Goal: Transaction & Acquisition: Purchase product/service

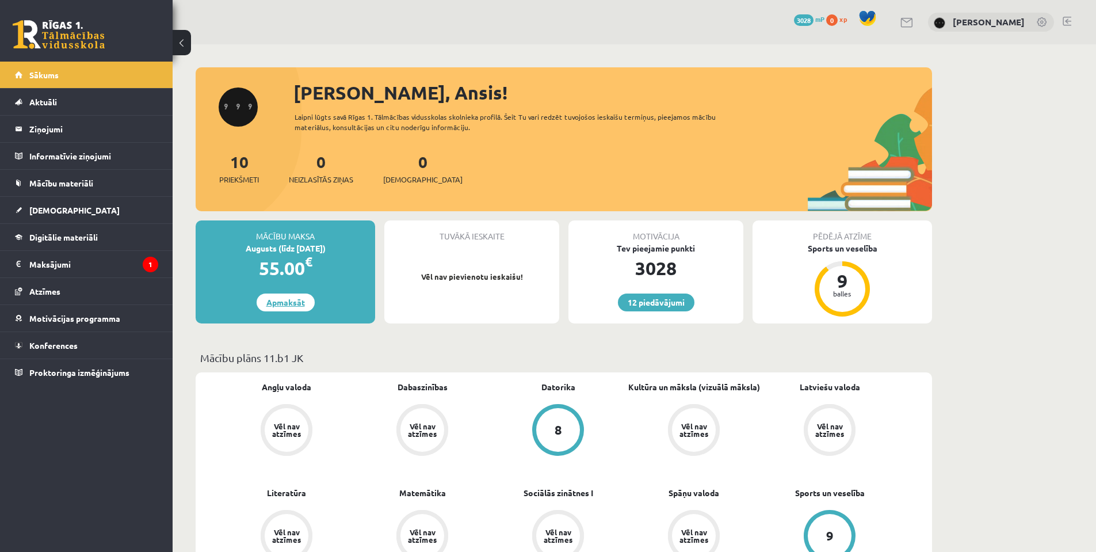
click at [303, 299] on link "Apmaksāt" at bounding box center [286, 302] width 58 height 18
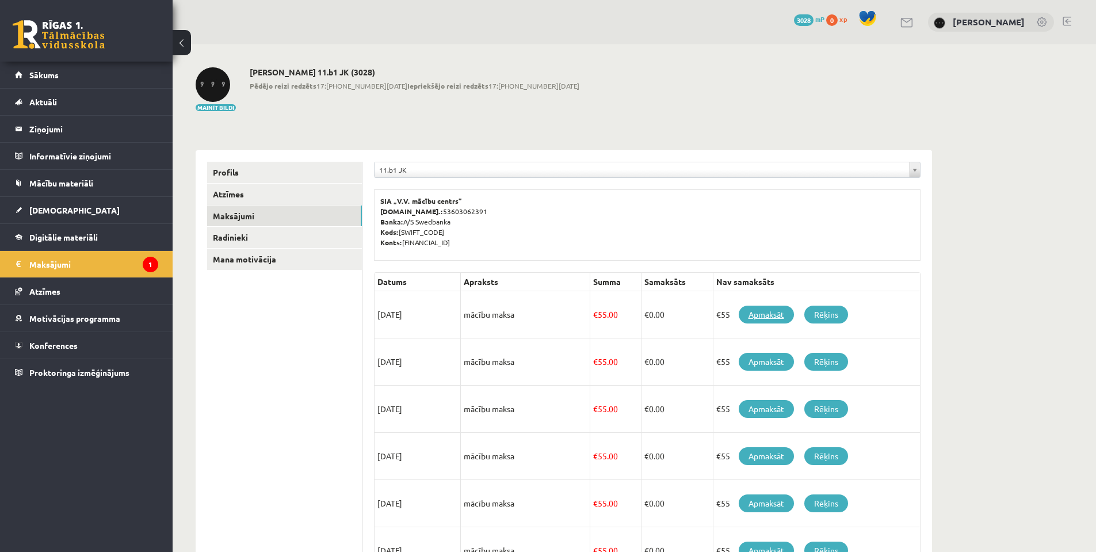
click at [771, 315] on link "Apmaksāt" at bounding box center [766, 315] width 55 height 18
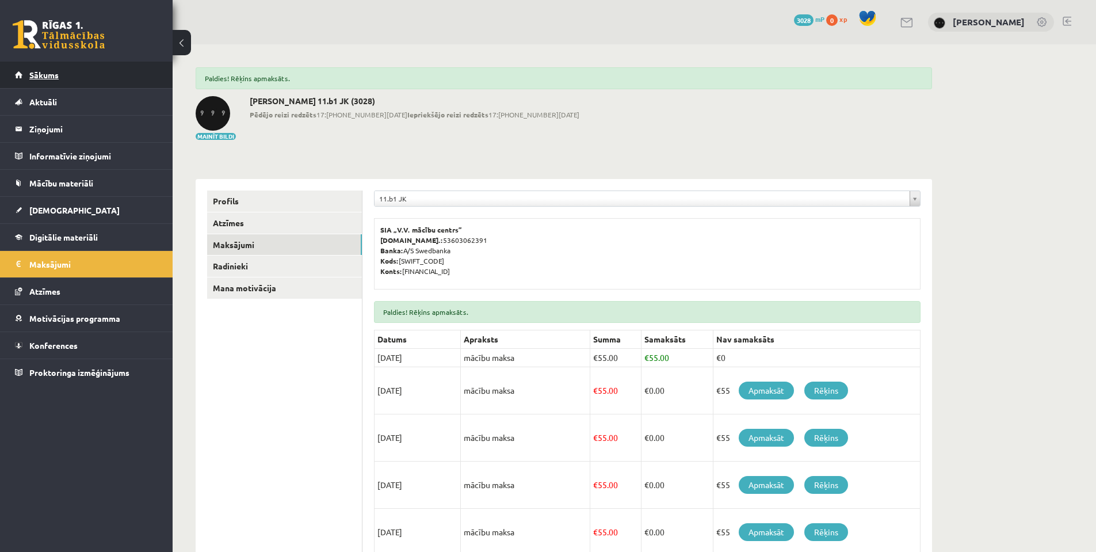
click at [94, 73] on link "Sākums" at bounding box center [86, 75] width 143 height 26
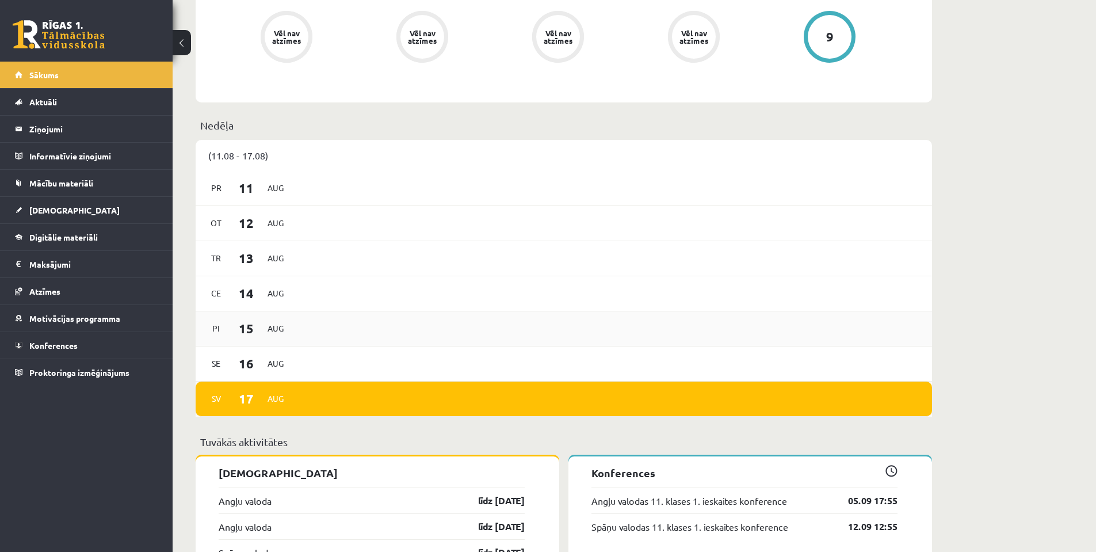
scroll to position [652, 0]
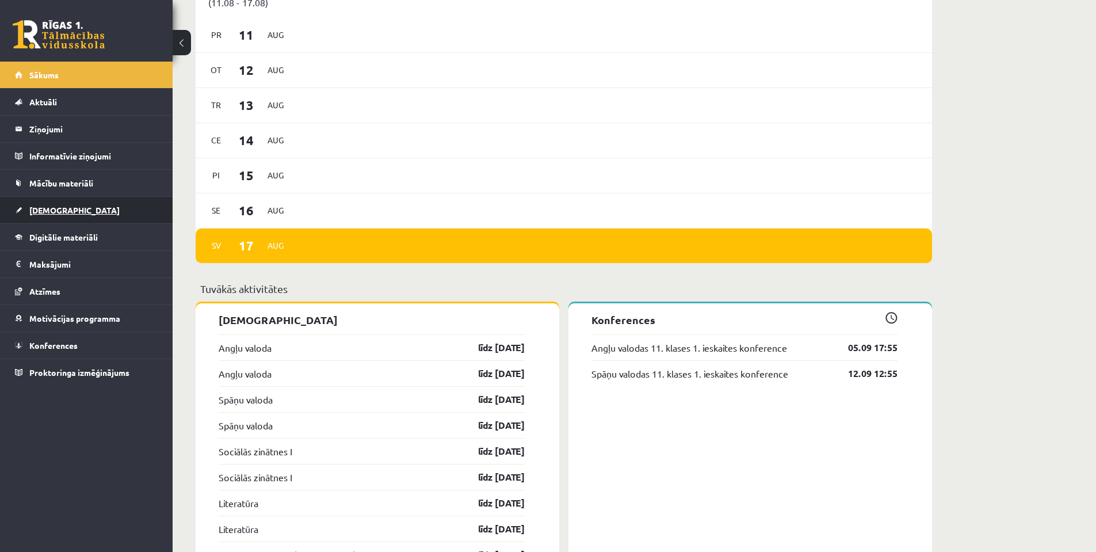
click at [87, 208] on link "[DEMOGRAPHIC_DATA]" at bounding box center [86, 210] width 143 height 26
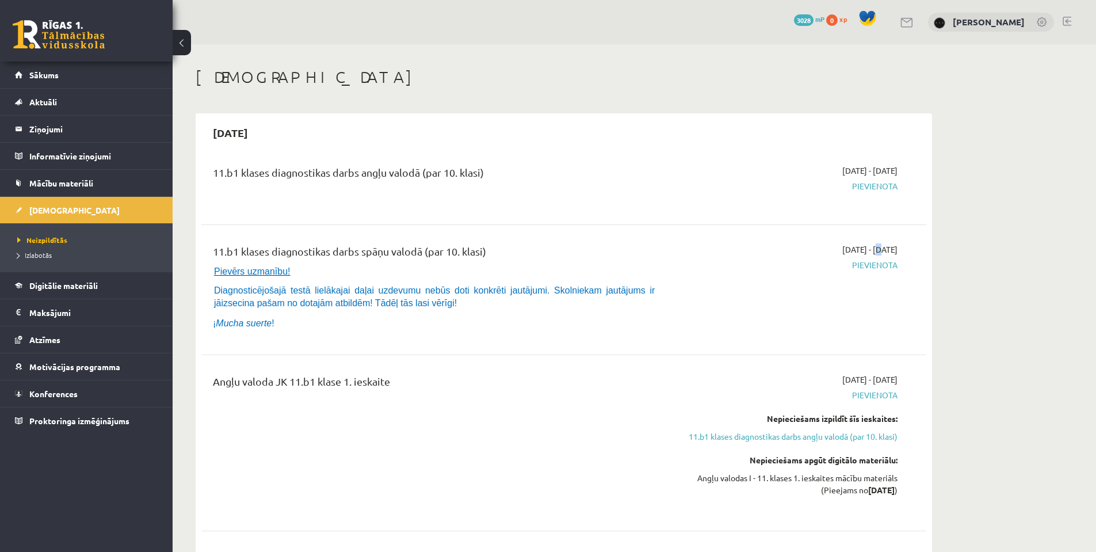
click at [848, 253] on span "2025-09-01 - 2025-09-15" at bounding box center [869, 249] width 55 height 12
click at [849, 253] on span "2025-09-01 - 2025-09-15" at bounding box center [869, 249] width 55 height 12
drag, startPoint x: 807, startPoint y: 253, endPoint x: 861, endPoint y: 250, distance: 54.1
click at [862, 250] on div "2025-09-01 - 2025-09-15 Pievienota" at bounding box center [789, 289] width 234 height 93
click at [807, 264] on span "Pievienota" at bounding box center [789, 265] width 217 height 12
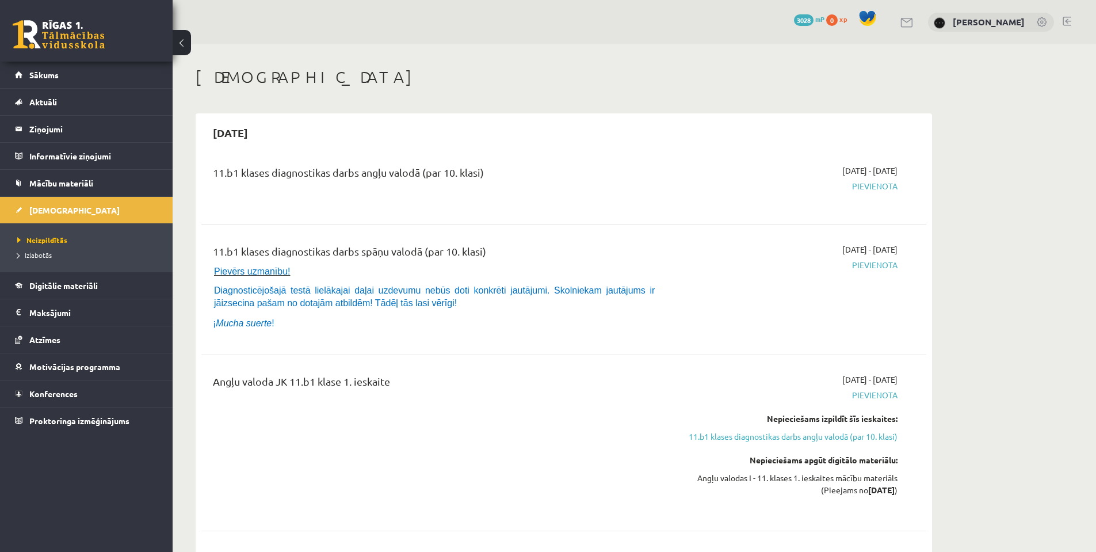
drag, startPoint x: 816, startPoint y: 251, endPoint x: 865, endPoint y: 250, distance: 49.5
click at [865, 250] on div "2025-09-01 - 2025-09-15 Pievienota" at bounding box center [789, 289] width 234 height 93
click at [791, 316] on div "2025-09-01 - 2025-09-15 Pievienota" at bounding box center [789, 289] width 234 height 93
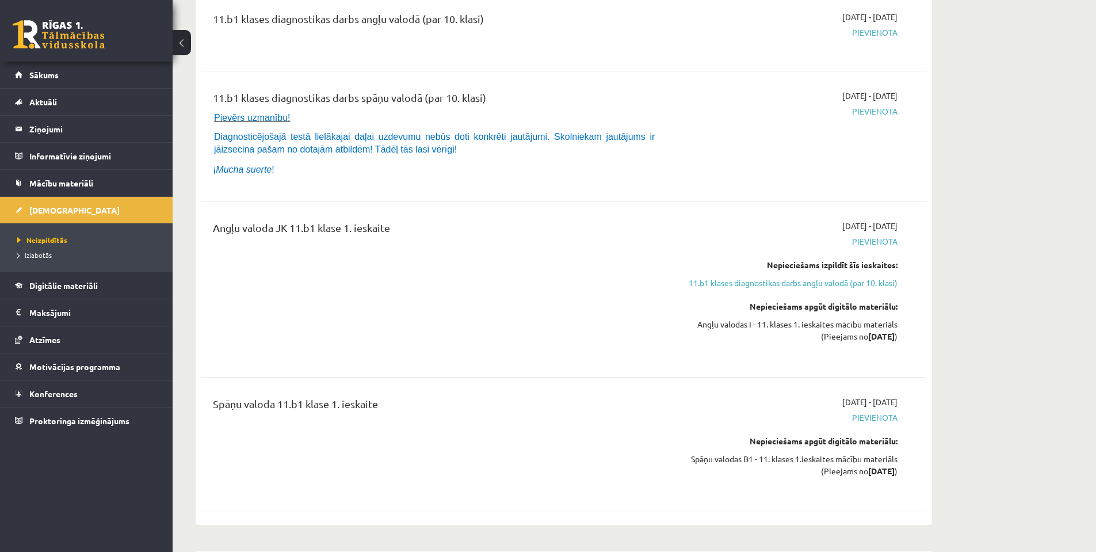
click at [788, 276] on div "Nepieciešams izpildīt šīs ieskaites: 11.b1 klases diagnostikas darbs angļu valo…" at bounding box center [789, 274] width 217 height 30
click at [788, 280] on link "11.b1 klases diagnostikas darbs angļu valodā (par 10. klasi)" at bounding box center [789, 283] width 217 height 12
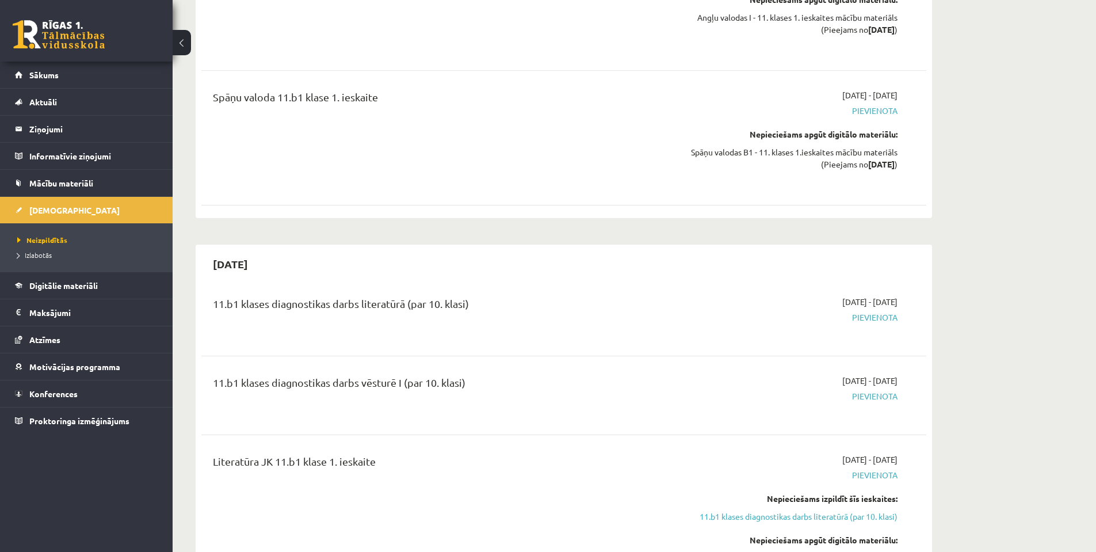
scroll to position [614, 0]
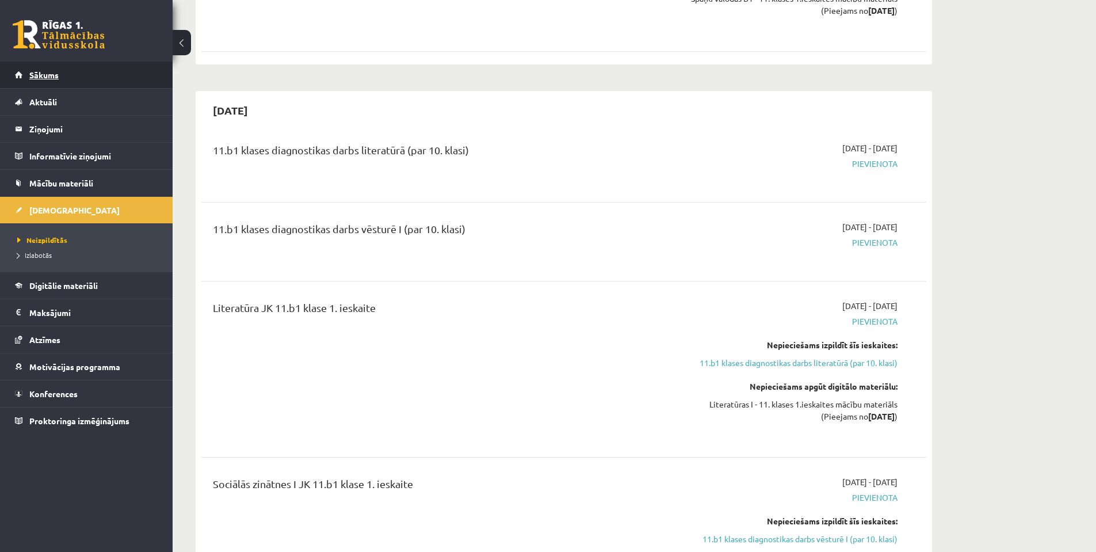
click at [87, 81] on link "Sākums" at bounding box center [86, 75] width 143 height 26
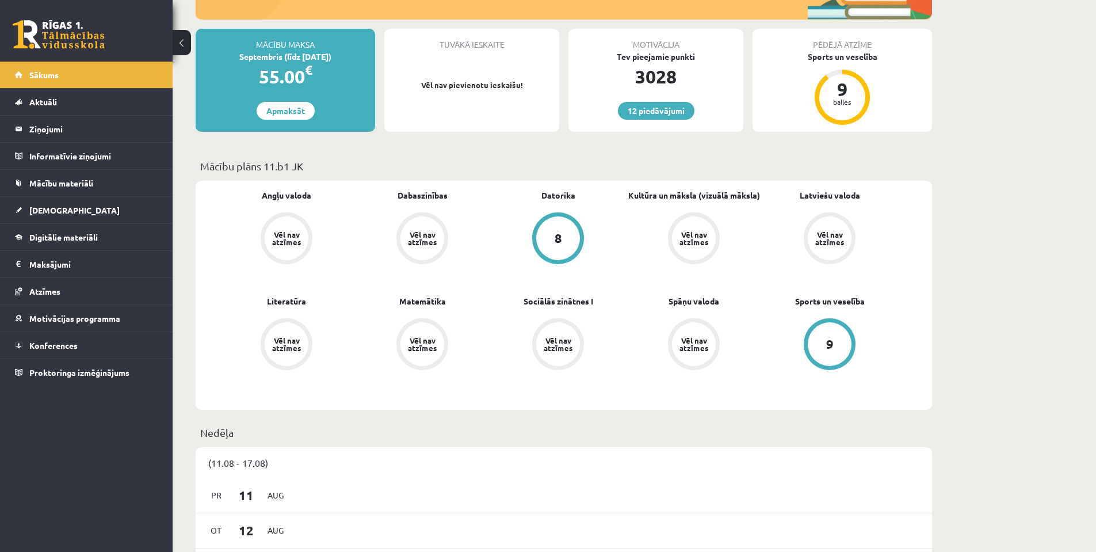
scroll to position [39, 0]
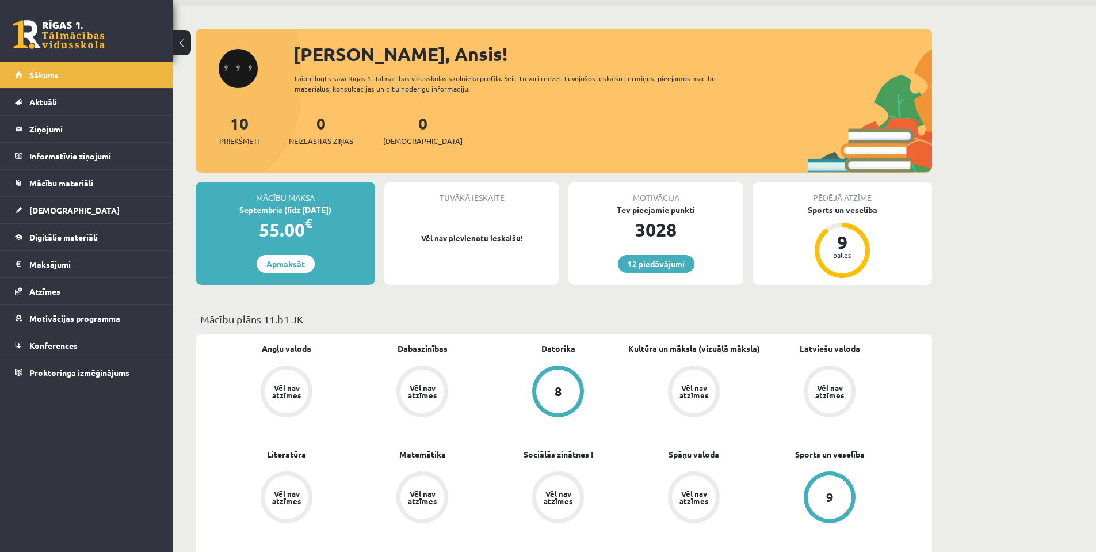
click at [678, 255] on link "12 piedāvājumi" at bounding box center [656, 264] width 77 height 18
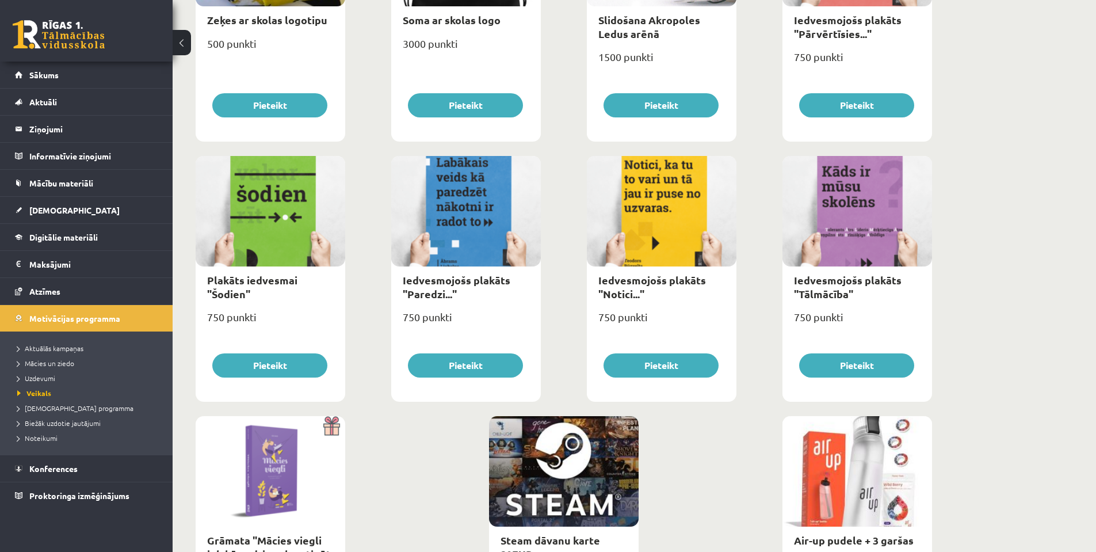
scroll to position [1216, 0]
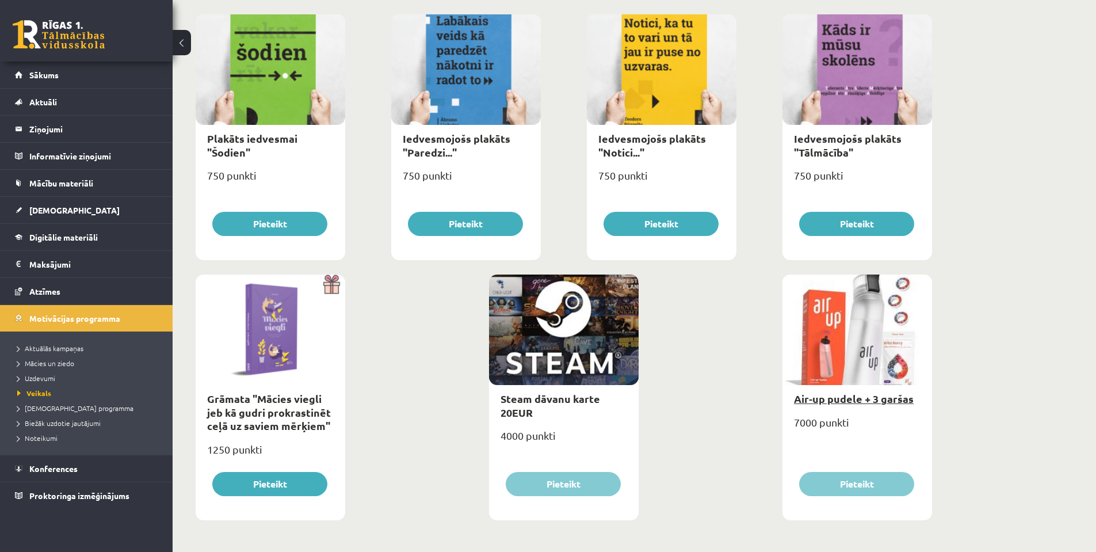
click at [841, 399] on link "Air-up pudele + 3 garšas" at bounding box center [854, 398] width 120 height 13
type input "*"
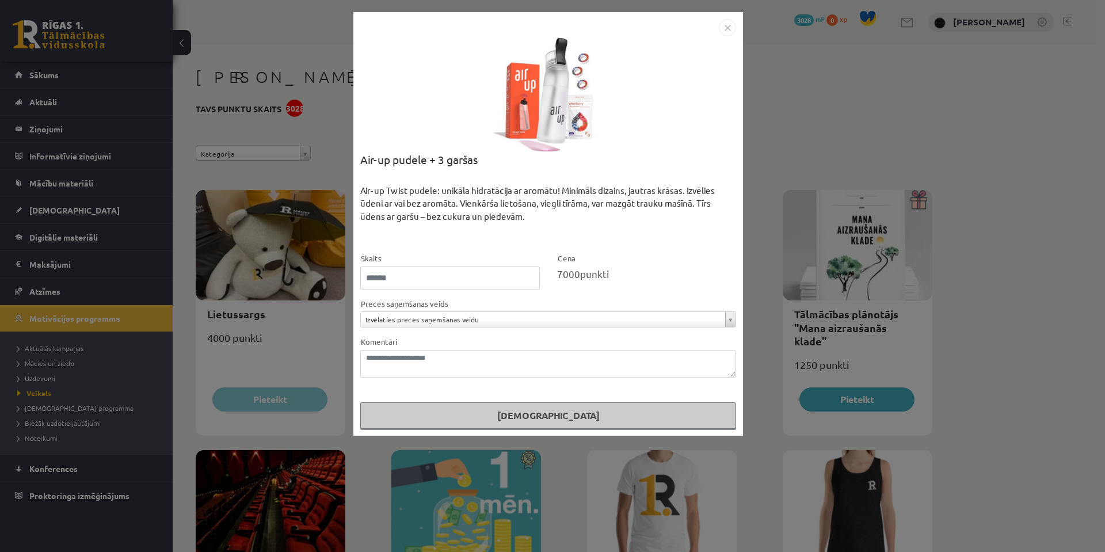
drag, startPoint x: 564, startPoint y: 273, endPoint x: 611, endPoint y: 268, distance: 47.4
click at [610, 269] on div "7000 punkti" at bounding box center [647, 273] width 180 height 15
click at [686, 197] on div "Air-up Twist pudele: unikāla hidratācija ar aromātu! Minimāls dizains, jautras …" at bounding box center [548, 218] width 376 height 68
click at [730, 29] on img "Close" at bounding box center [727, 27] width 17 height 17
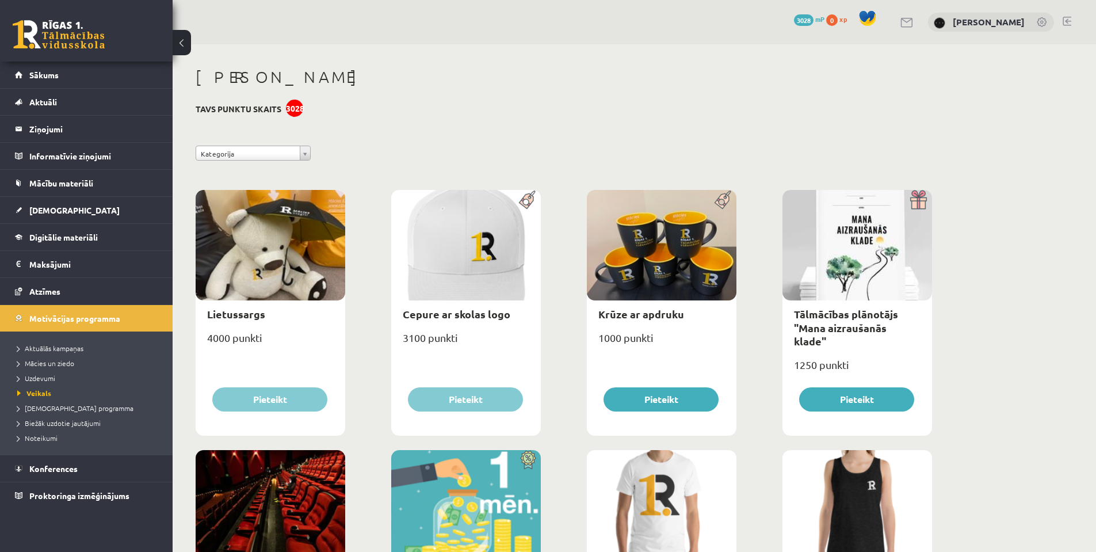
scroll to position [230, 0]
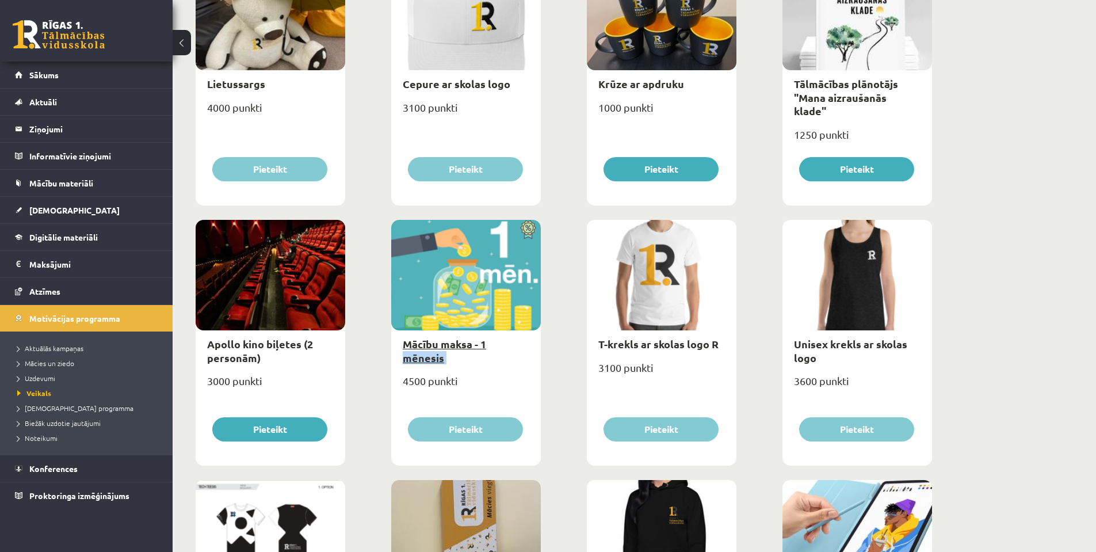
drag, startPoint x: 403, startPoint y: 367, endPoint x: 493, endPoint y: 344, distance: 92.1
click at [491, 345] on div "Mācību maksa - 1 mēnesis 4500 punkti Pieteikt" at bounding box center [466, 343] width 150 height 246
click at [486, 344] on link "Mācību maksa - 1 mēnesis" at bounding box center [444, 350] width 83 height 26
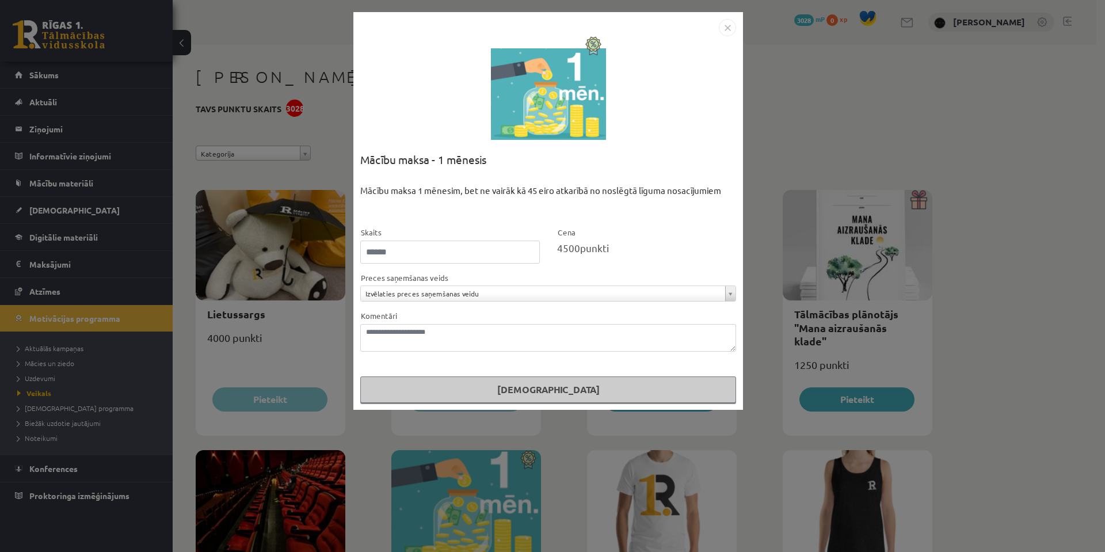
click at [339, 271] on div "**********" at bounding box center [552, 276] width 1105 height 552
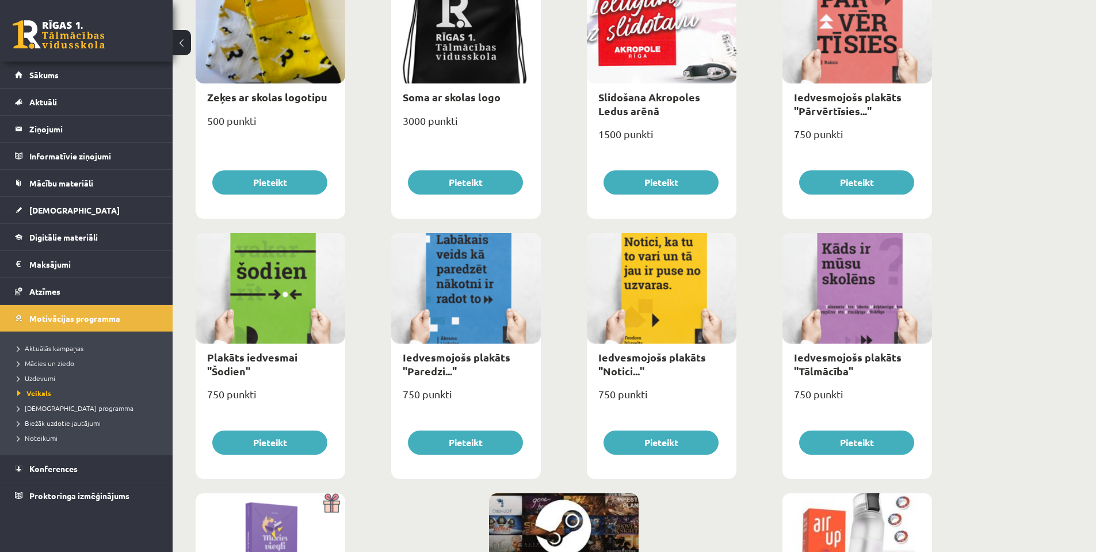
scroll to position [1216, 0]
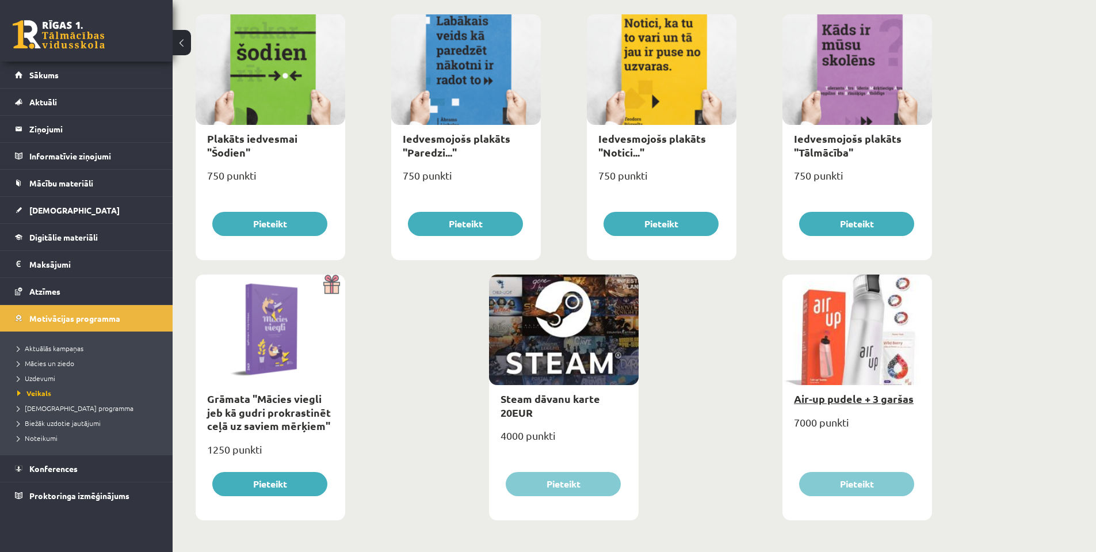
click at [844, 393] on link "Air-up pudele + 3 garšas" at bounding box center [854, 398] width 120 height 13
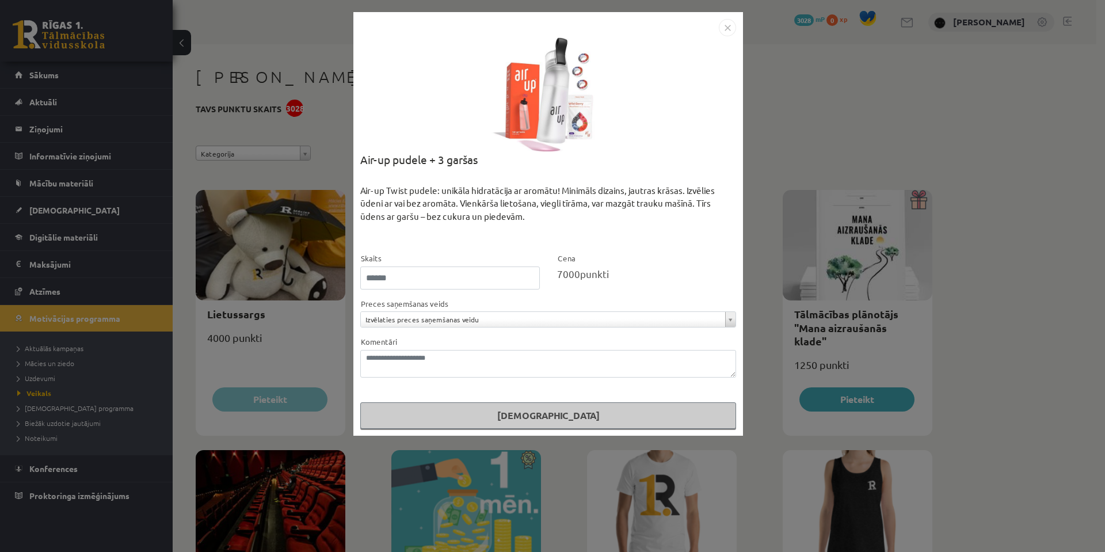
click at [849, 344] on div "**********" at bounding box center [552, 276] width 1105 height 552
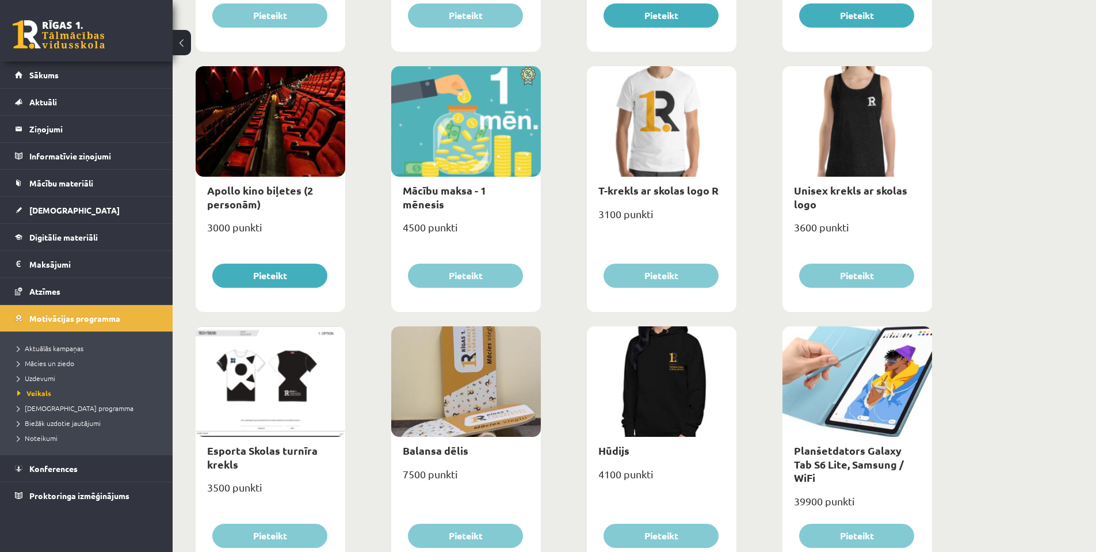
scroll to position [614, 0]
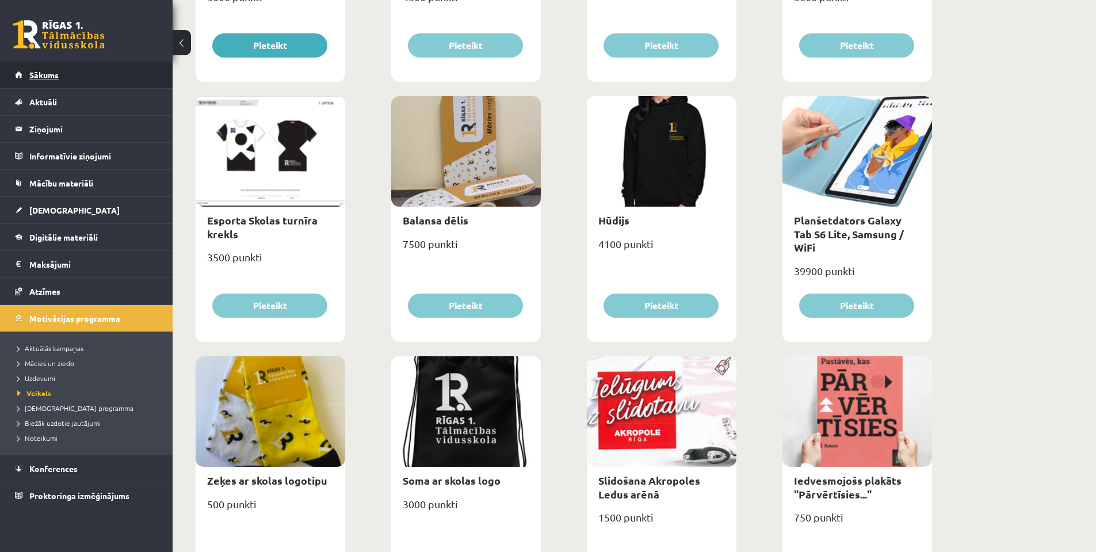
click at [47, 77] on span "Sākums" at bounding box center [43, 75] width 29 height 10
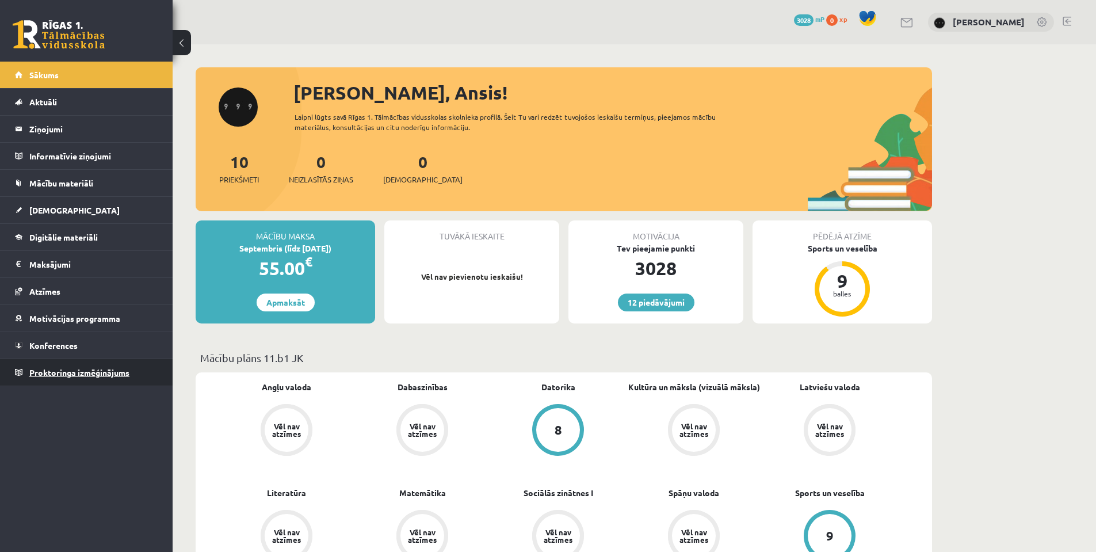
click at [99, 379] on link "Proktoringa izmēģinājums" at bounding box center [86, 372] width 143 height 26
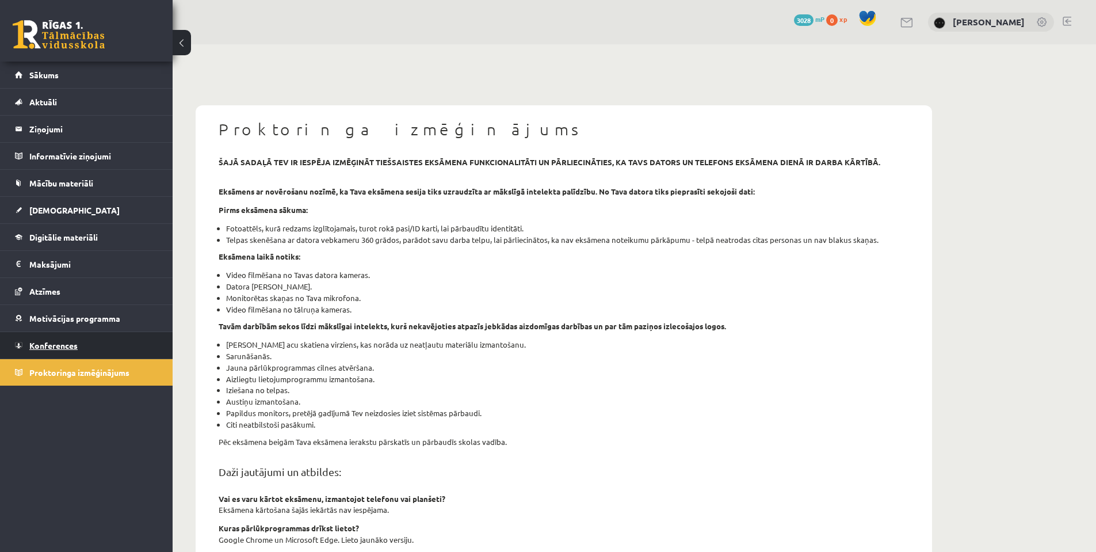
click at [83, 348] on link "Konferences" at bounding box center [86, 345] width 143 height 26
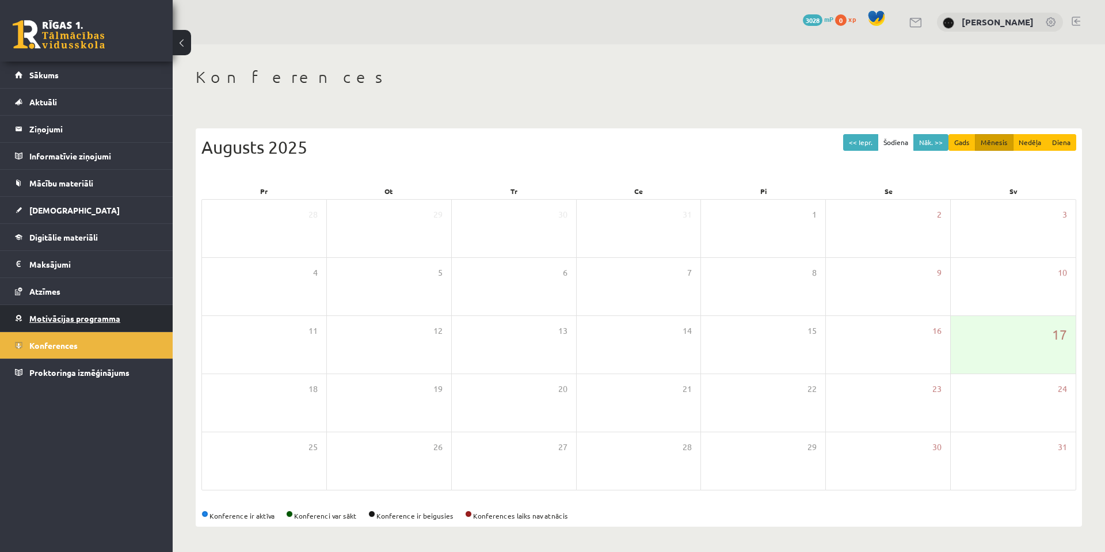
click at [110, 319] on span "Motivācijas programma" at bounding box center [74, 318] width 91 height 10
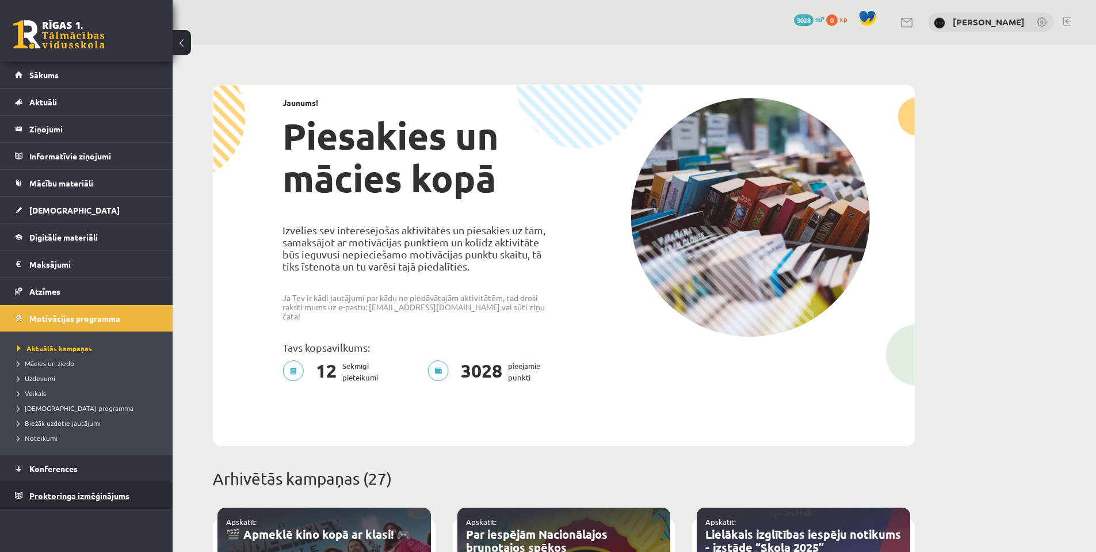
click at [142, 482] on link "Proktoringa izmēģinājums" at bounding box center [86, 495] width 143 height 26
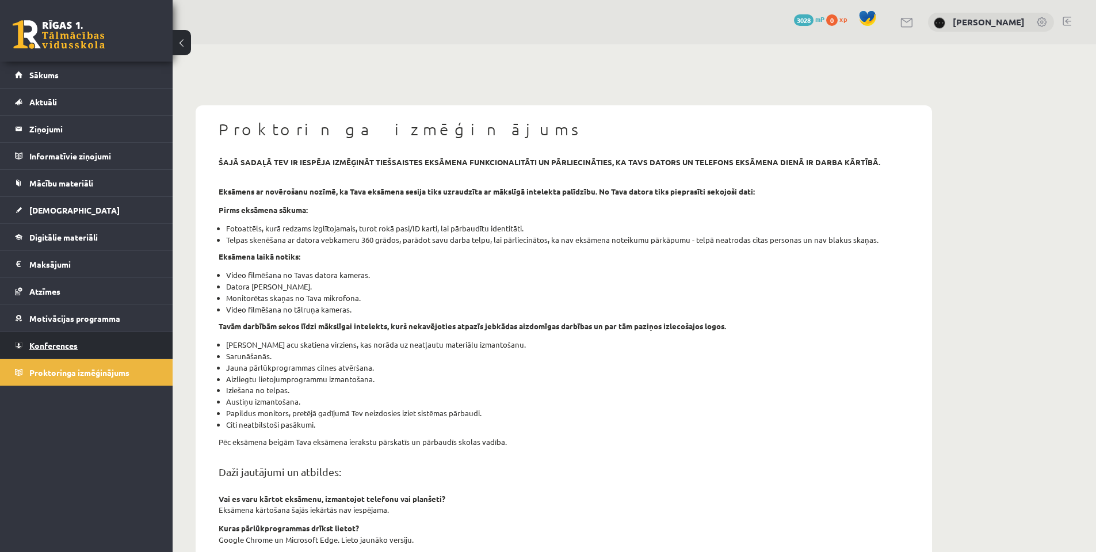
click at [140, 334] on link "Konferences" at bounding box center [86, 345] width 143 height 26
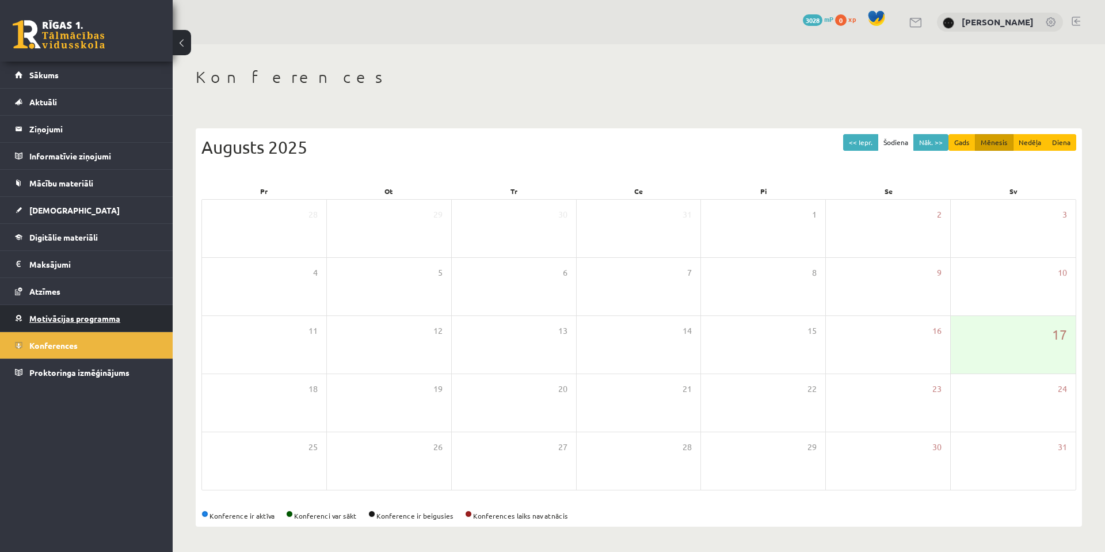
click at [135, 321] on link "Motivācijas programma" at bounding box center [86, 318] width 143 height 26
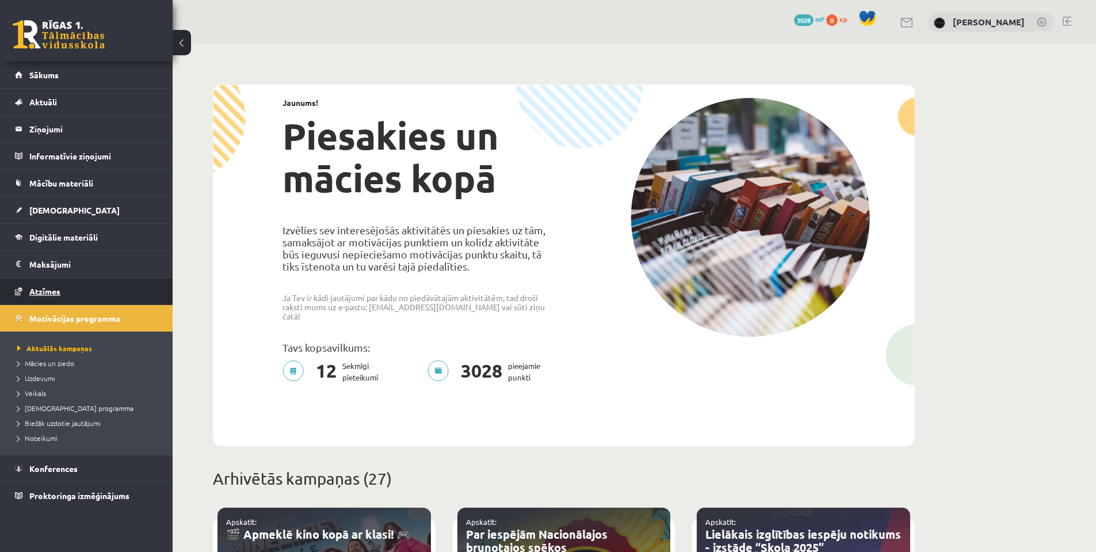
click at [128, 292] on link "Atzīmes" at bounding box center [86, 291] width 143 height 26
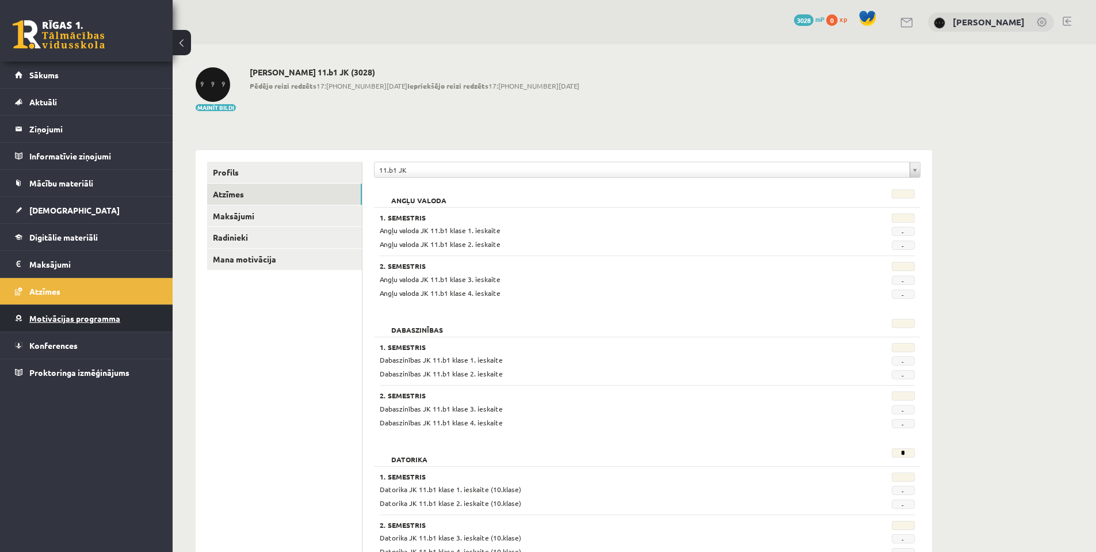
click at [107, 320] on span "Motivācijas programma" at bounding box center [74, 318] width 91 height 10
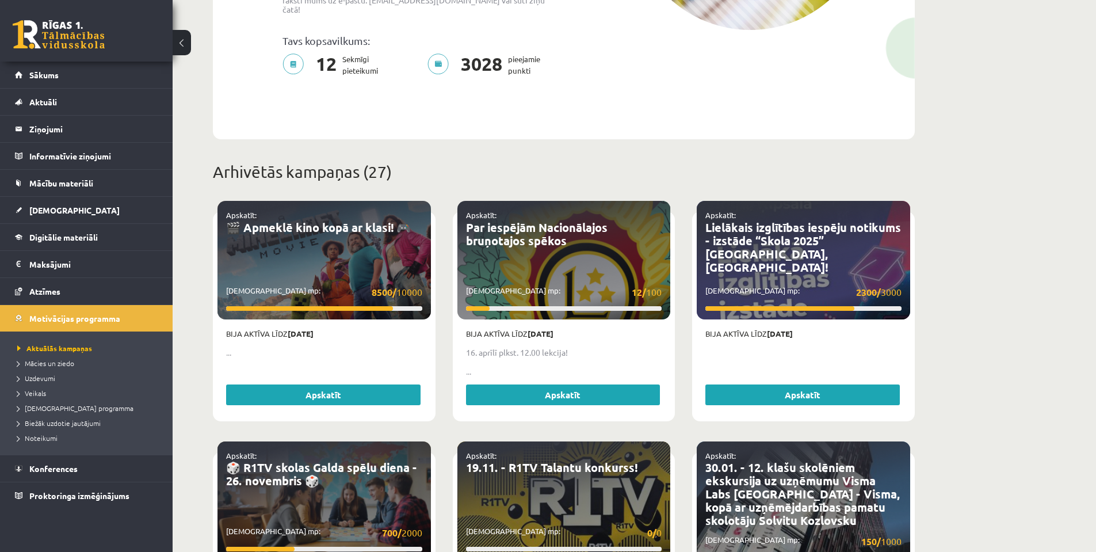
scroll to position [345, 0]
